Goal: Information Seeking & Learning: Learn about a topic

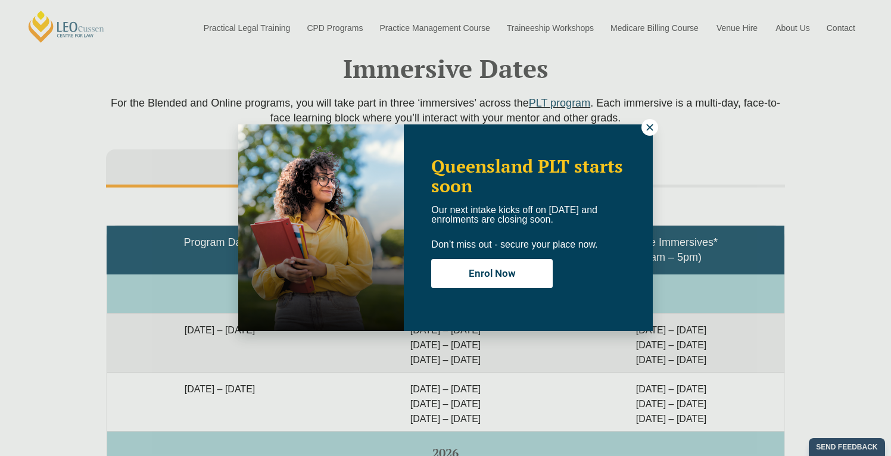
click at [652, 123] on icon at bounding box center [649, 127] width 11 height 11
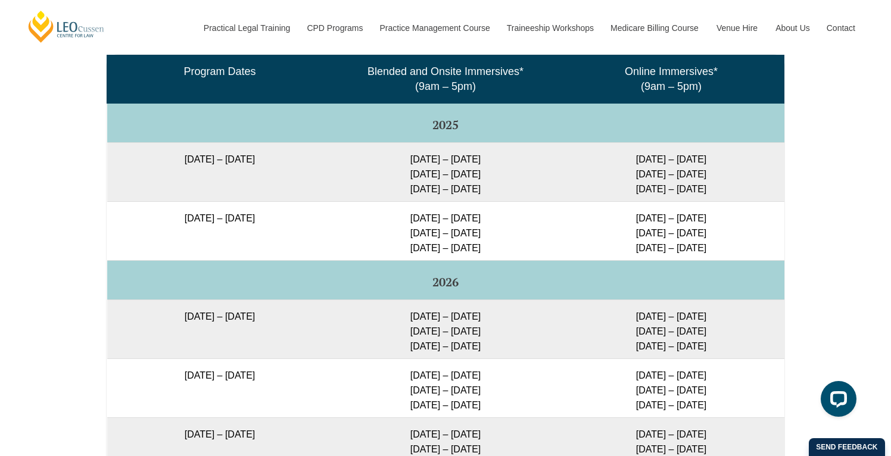
scroll to position [2017, 0]
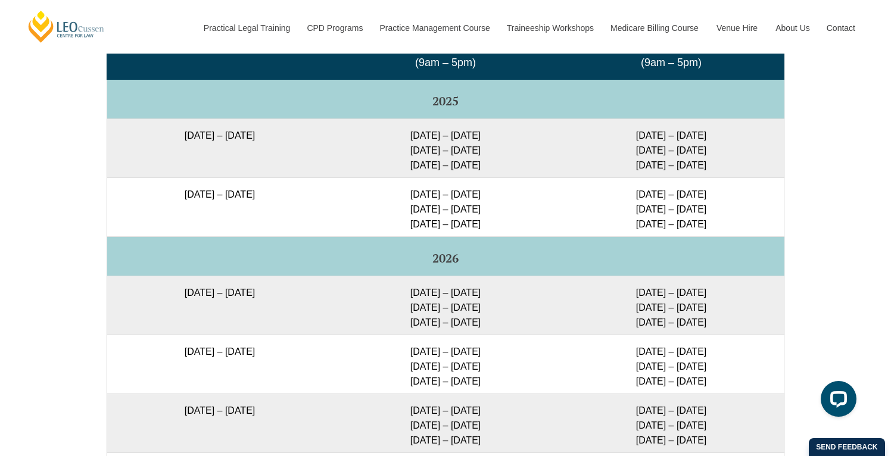
drag, startPoint x: 626, startPoint y: 136, endPoint x: 732, endPoint y: 138, distance: 105.4
click at [732, 139] on td "[DATE] – [DATE] [DATE] – [DATE] [DATE] – [DATE]" at bounding box center [671, 147] width 226 height 59
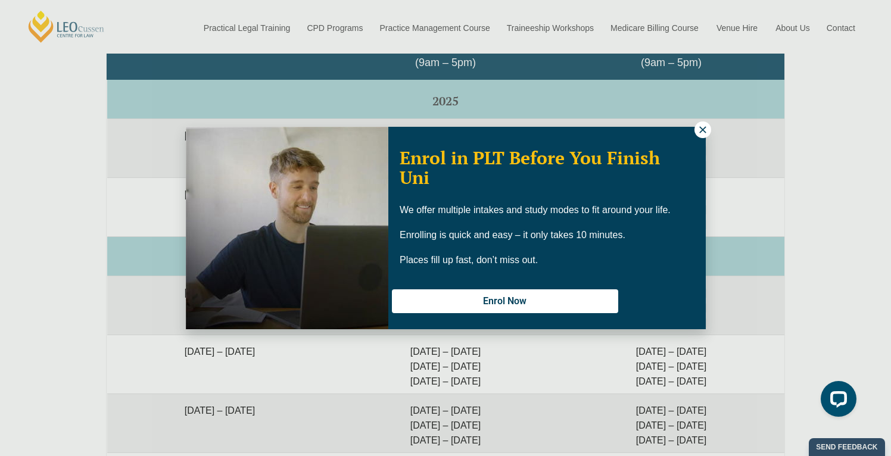
click at [697, 132] on icon at bounding box center [702, 129] width 11 height 11
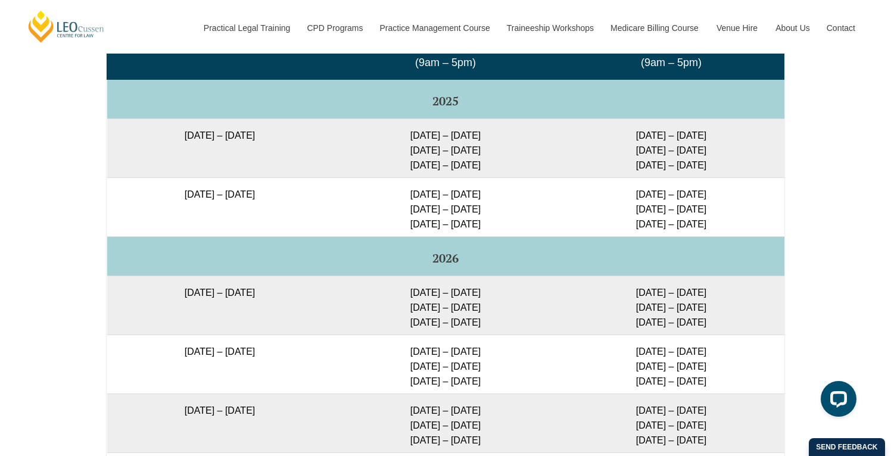
click at [693, 132] on td "[DATE] – [DATE] [DATE] – [DATE] [DATE] – [DATE]" at bounding box center [671, 147] width 226 height 59
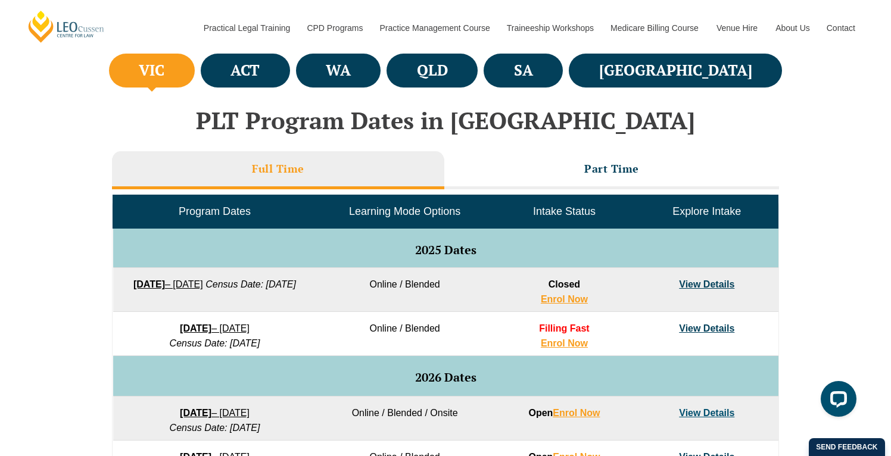
scroll to position [454, 0]
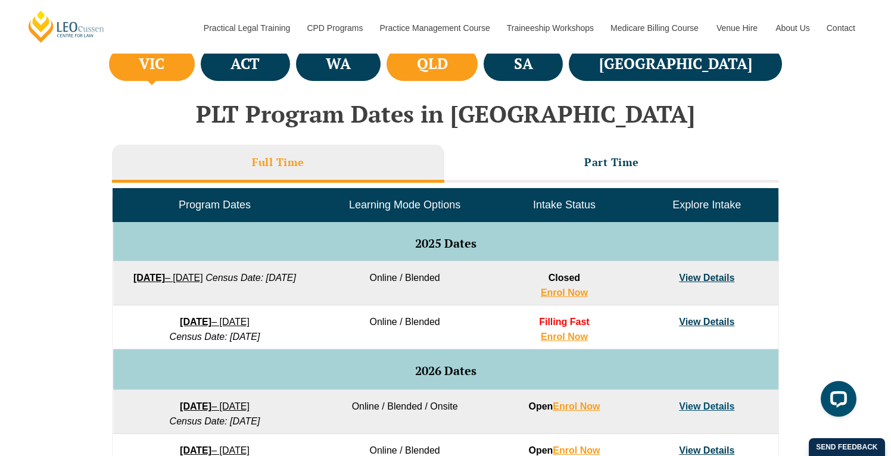
click at [477, 70] on li "QLD" at bounding box center [431, 64] width 91 height 34
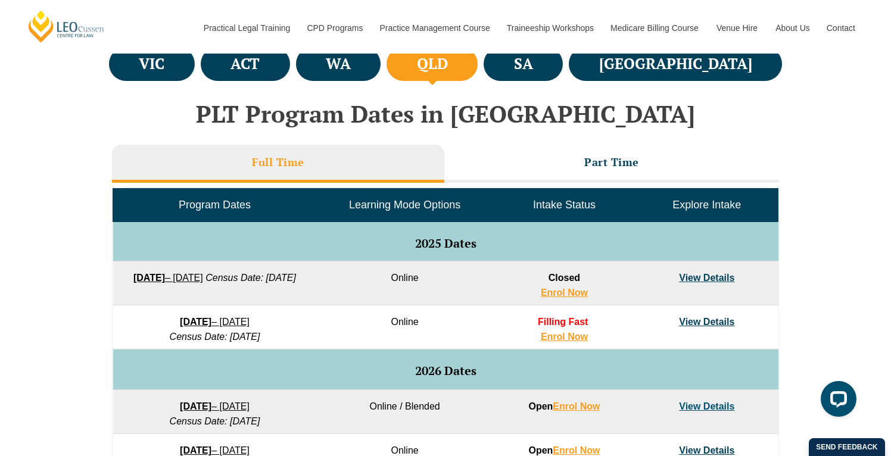
click at [541, 121] on h2 "PLT Program Dates in [GEOGRAPHIC_DATA]" at bounding box center [445, 114] width 679 height 26
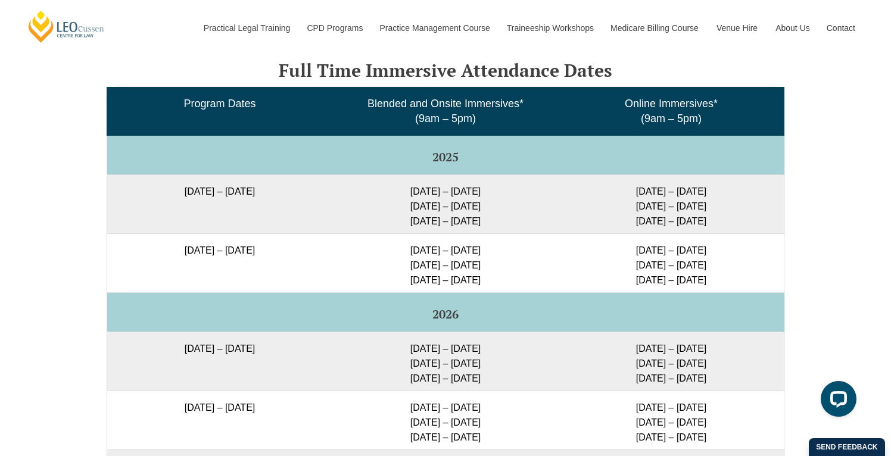
scroll to position [1986, 0]
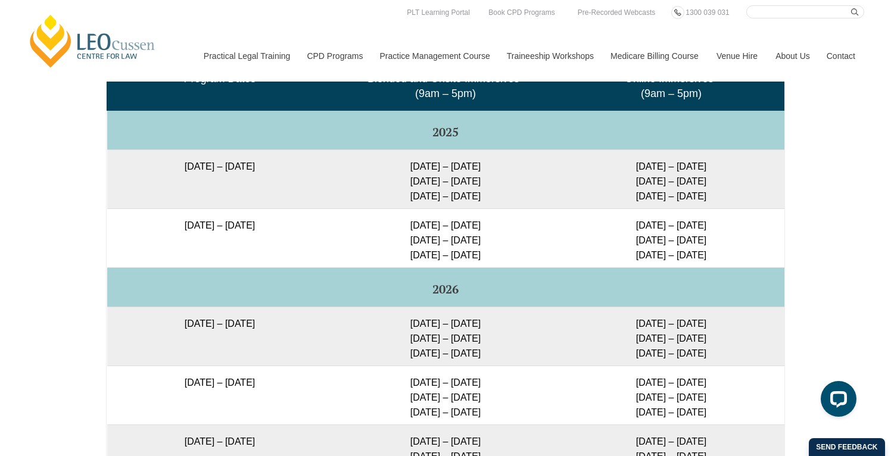
drag, startPoint x: 722, startPoint y: 168, endPoint x: 626, endPoint y: 167, distance: 95.9
click at [626, 167] on td "[DATE] – [DATE] [DATE] – [DATE] [DATE] – [DATE]" at bounding box center [671, 178] width 226 height 59
drag, startPoint x: 628, startPoint y: 167, endPoint x: 745, endPoint y: 167, distance: 116.7
click at [745, 167] on td "[DATE] – [DATE] [DATE] – [DATE] [DATE] – [DATE]" at bounding box center [671, 178] width 226 height 59
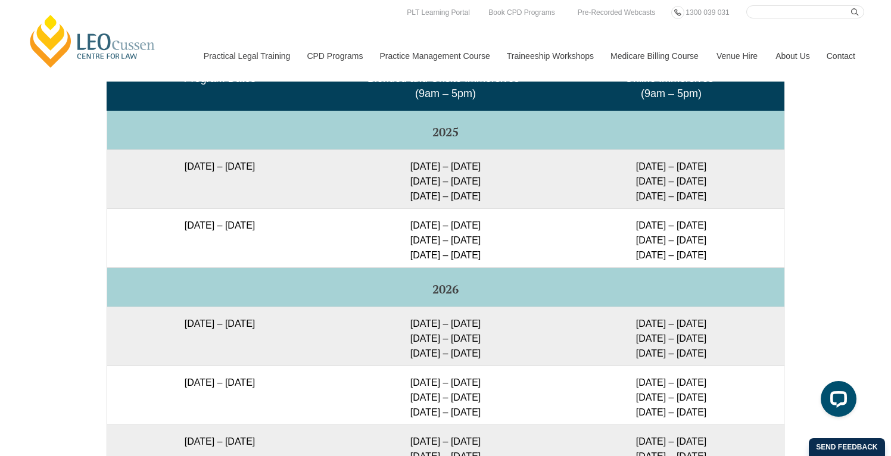
click at [745, 167] on td "[DATE] – [DATE] [DATE] – [DATE] [DATE] – [DATE]" at bounding box center [671, 178] width 226 height 59
click at [712, 231] on td "[DATE] – [DATE] [DATE] – [DATE] [DATE] – [DATE]" at bounding box center [671, 237] width 226 height 59
click at [650, 174] on td "[DATE] – [DATE] [DATE] – [DATE] [DATE] – [DATE]" at bounding box center [671, 178] width 226 height 59
drag, startPoint x: 628, startPoint y: 186, endPoint x: 732, endPoint y: 186, distance: 104.2
click at [732, 186] on td "[DATE] – [DATE] [DATE] – [DATE] [DATE] – [DATE]" at bounding box center [671, 178] width 226 height 59
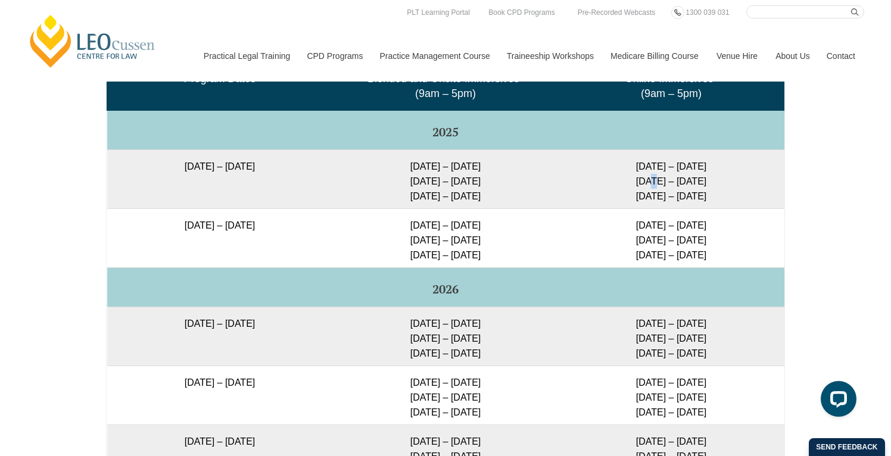
click at [732, 186] on td "[DATE] – [DATE] [DATE] – [DATE] [DATE] – [DATE]" at bounding box center [671, 178] width 226 height 59
drag, startPoint x: 632, startPoint y: 185, endPoint x: 739, endPoint y: 185, distance: 106.6
click at [739, 185] on td "[DATE] – [DATE] [DATE] – [DATE] [DATE] – [DATE]" at bounding box center [671, 178] width 226 height 59
drag, startPoint x: 635, startPoint y: 193, endPoint x: 750, endPoint y: 198, distance: 115.0
click at [751, 198] on td "[DATE] – [DATE] [DATE] – [DATE] [DATE] – [DATE]" at bounding box center [671, 178] width 226 height 59
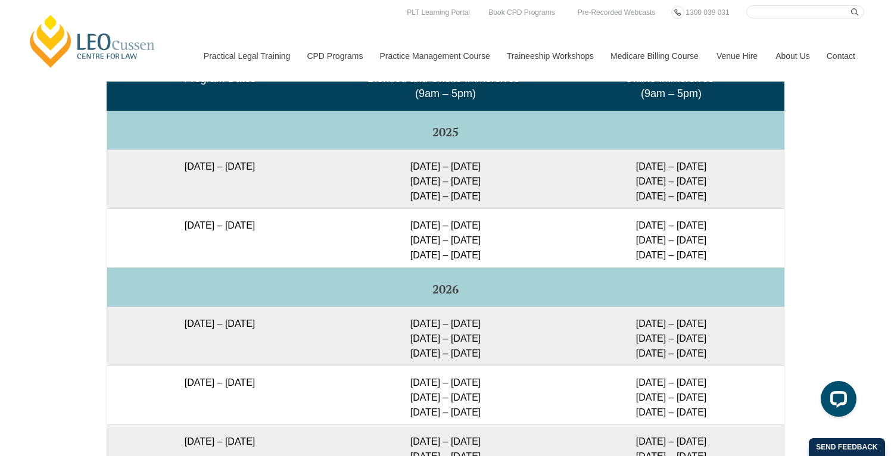
click at [753, 198] on td "[DATE] – [DATE] [DATE] – [DATE] [DATE] – [DATE]" at bounding box center [671, 178] width 226 height 59
click at [736, 192] on td "[DATE] – [DATE] [DATE] – [DATE] [DATE] – [DATE]" at bounding box center [671, 178] width 226 height 59
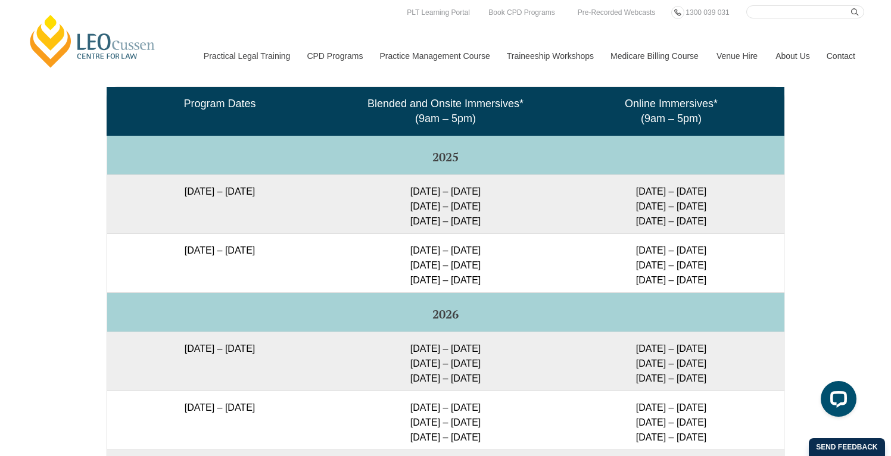
scroll to position [1961, 0]
click at [429, 247] on td "[DATE] – [DATE] [DATE] – [DATE] [DATE] – [DATE]" at bounding box center [446, 262] width 226 height 59
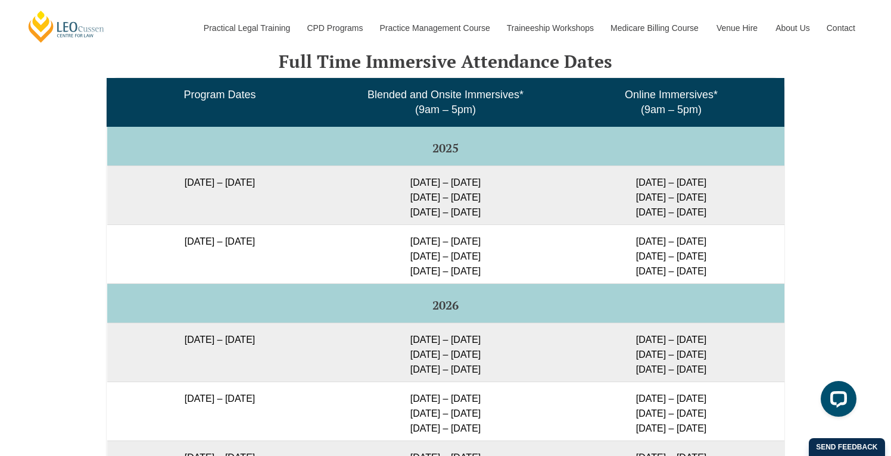
scroll to position [1972, 0]
